Goal: Task Accomplishment & Management: Use online tool/utility

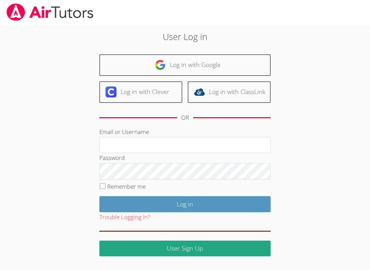
click at [162, 142] on input "Email or Username" at bounding box center [184, 145] width 171 height 16
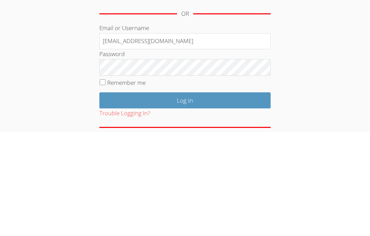
type input "Info@pace-tutoring.com"
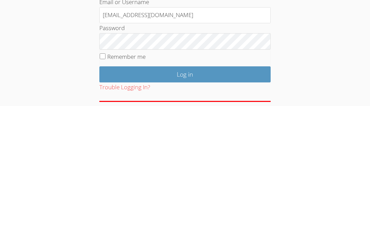
click at [189, 196] on input "Log in" at bounding box center [184, 204] width 171 height 16
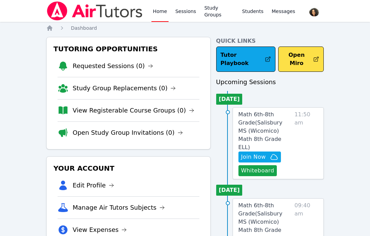
click at [258, 153] on span "Join Now" at bounding box center [253, 157] width 25 height 8
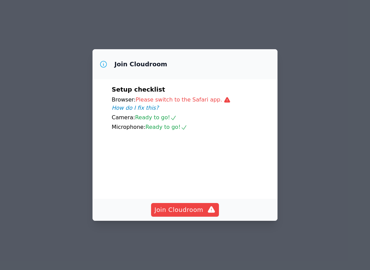
click at [180, 215] on span "Join Cloudroom" at bounding box center [184, 210] width 61 height 10
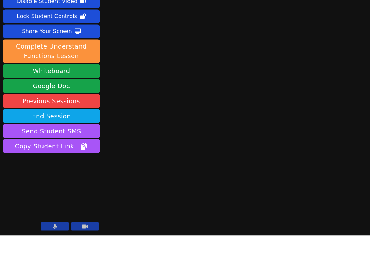
scroll to position [7, 0]
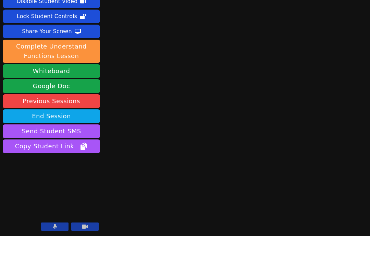
click at [70, 99] on button "Whiteboard" at bounding box center [51, 106] width 97 height 14
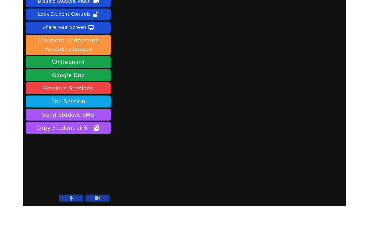
scroll to position [27, 0]
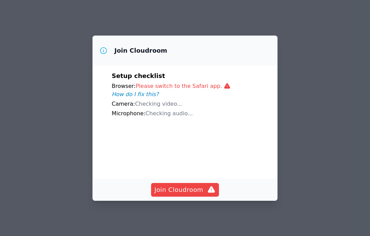
click at [179, 193] on span "Join Cloudroom" at bounding box center [184, 190] width 61 height 10
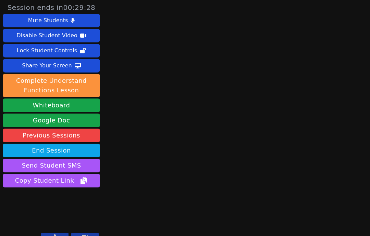
scroll to position [27, 0]
click at [276, 27] on main at bounding box center [236, 118] width 89 height 236
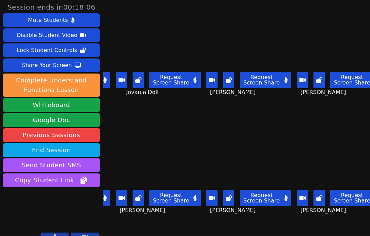
scroll to position [12, 0]
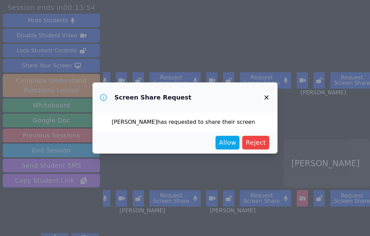
click at [272, 96] on button "button" at bounding box center [266, 97] width 16 height 16
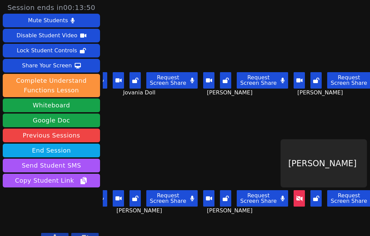
scroll to position [0, 3]
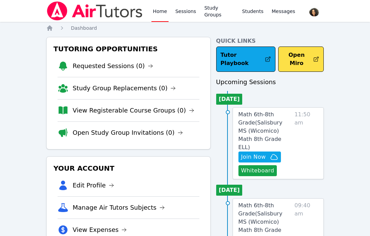
click at [262, 111] on span "Math 6th-8th Grade ( [PERSON_NAME][GEOGRAPHIC_DATA] (Wicomico) Math 8th Grade E…" at bounding box center [260, 130] width 44 height 39
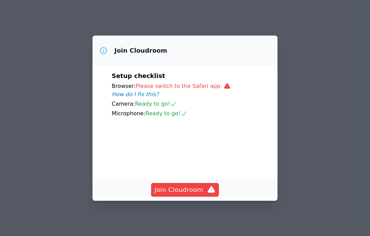
click at [176, 193] on button "Join Cloudroom" at bounding box center [185, 190] width 68 height 14
click at [191, 195] on span "Join Cloudroom" at bounding box center [184, 190] width 61 height 10
click at [178, 193] on button "Join Cloudroom" at bounding box center [185, 190] width 68 height 14
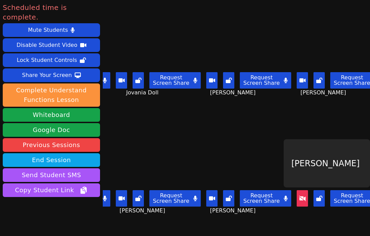
click at [71, 153] on button "End Session" at bounding box center [51, 160] width 97 height 14
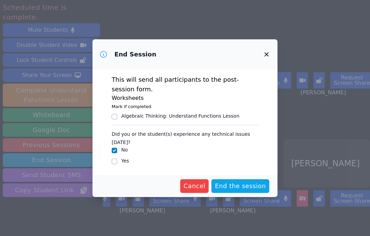
click at [233, 181] on span "End the session" at bounding box center [240, 186] width 51 height 10
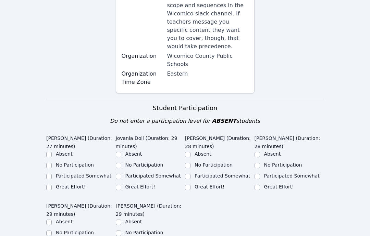
scroll to position [190, 0]
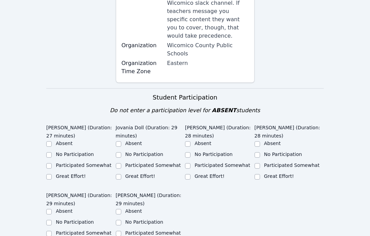
click at [51, 175] on input "Great Effort!" at bounding box center [48, 177] width 5 height 5
checkbox input "true"
click at [120, 175] on input "Great Effort!" at bounding box center [118, 177] width 5 height 5
checkbox input "true"
click at [187, 175] on input "Great Effort!" at bounding box center [187, 177] width 5 height 5
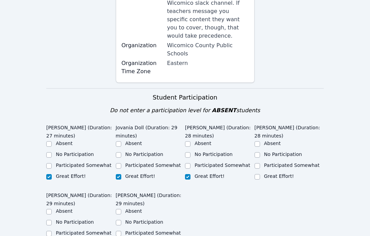
checkbox input "true"
click at [257, 175] on input "Great Effort!" at bounding box center [256, 177] width 5 height 5
checkbox input "true"
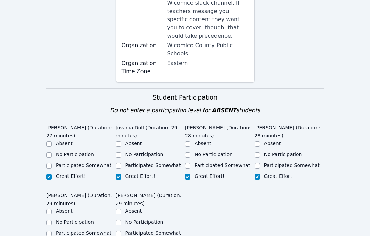
checkbox input "true"
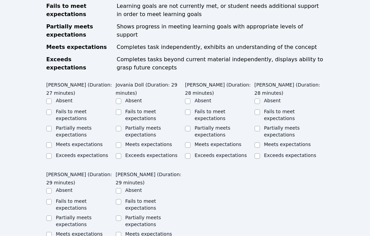
scroll to position [475, 0]
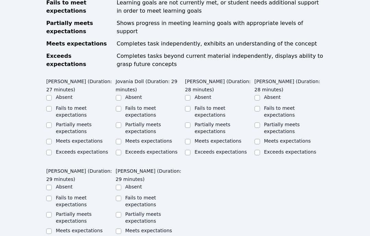
click at [264, 139] on label "Meets expectations" at bounding box center [287, 141] width 47 height 5
click at [260, 139] on input "Meets expectations" at bounding box center [256, 141] width 5 height 5
checkbox input "true"
click at [190, 139] on input "Meets expectations" at bounding box center [187, 141] width 5 height 5
checkbox input "true"
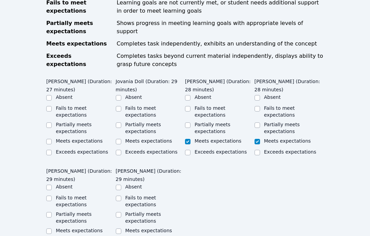
click at [120, 139] on input "Meets expectations" at bounding box center [118, 141] width 5 height 5
checkbox input "true"
click at [54, 138] on div "Meets expectations" at bounding box center [80, 142] width 69 height 8
click at [50, 139] on input "Meets expectations" at bounding box center [48, 141] width 5 height 5
checkbox input "true"
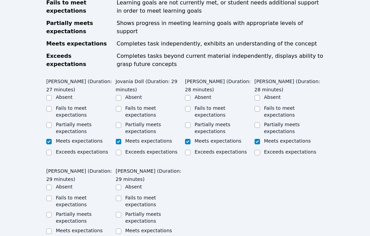
click at [47, 229] on input "Meets expectations" at bounding box center [48, 231] width 5 height 5
checkbox input "true"
click at [121, 229] on input "Meets expectations" at bounding box center [118, 231] width 5 height 5
checkbox input "true"
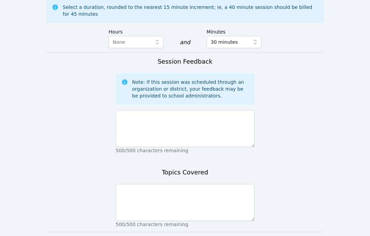
scroll to position [753, 0]
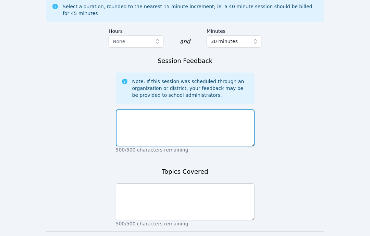
click at [218, 110] on textarea at bounding box center [185, 128] width 139 height 37
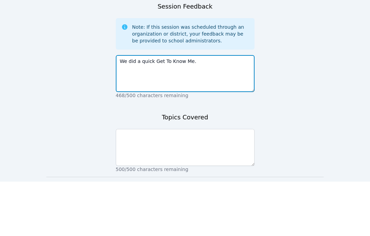
scroll to position [754, 0]
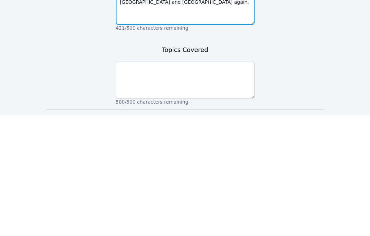
type textarea "We did a quick Get To Know Me. It was nice seeing Lehama and Mirlandina again."
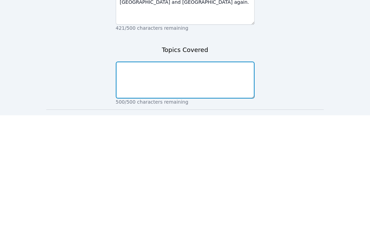
click at [137, 182] on textarea at bounding box center [185, 200] width 139 height 37
click at [204, 182] on textarea "We completed a quick Get to know Me then," at bounding box center [185, 200] width 139 height 37
click at [243, 182] on textarea "We completed a quick Get to know Me. Then," at bounding box center [185, 200] width 139 height 37
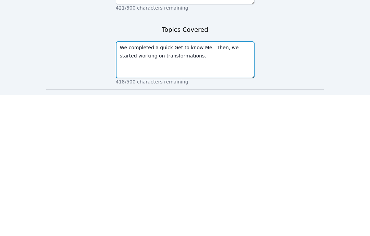
scroll to position [759, 0]
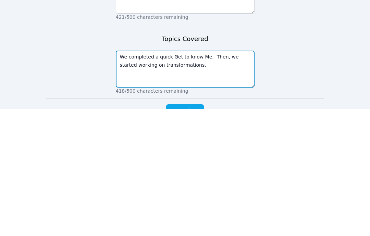
type textarea "We completed a quick Get to know Me. Then, we started working on transformation…"
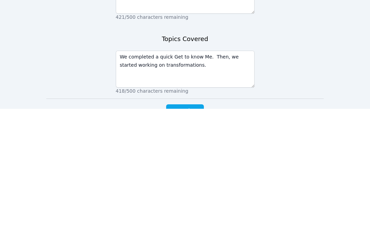
click at [187, 234] on span "Complete" at bounding box center [184, 239] width 31 height 10
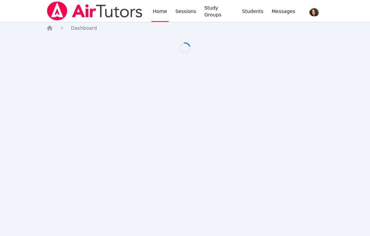
scroll to position [27, 0]
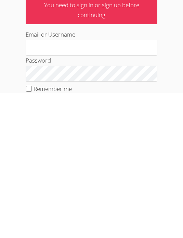
scroll to position [93, 0]
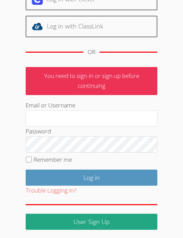
click at [11, 153] on div "User Log in Log in with Google Log in with Clever Log in with ClassLink OR You …" at bounding box center [91, 81] width 183 height 298
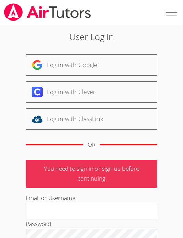
scroll to position [93, 0]
